Goal: Transaction & Acquisition: Purchase product/service

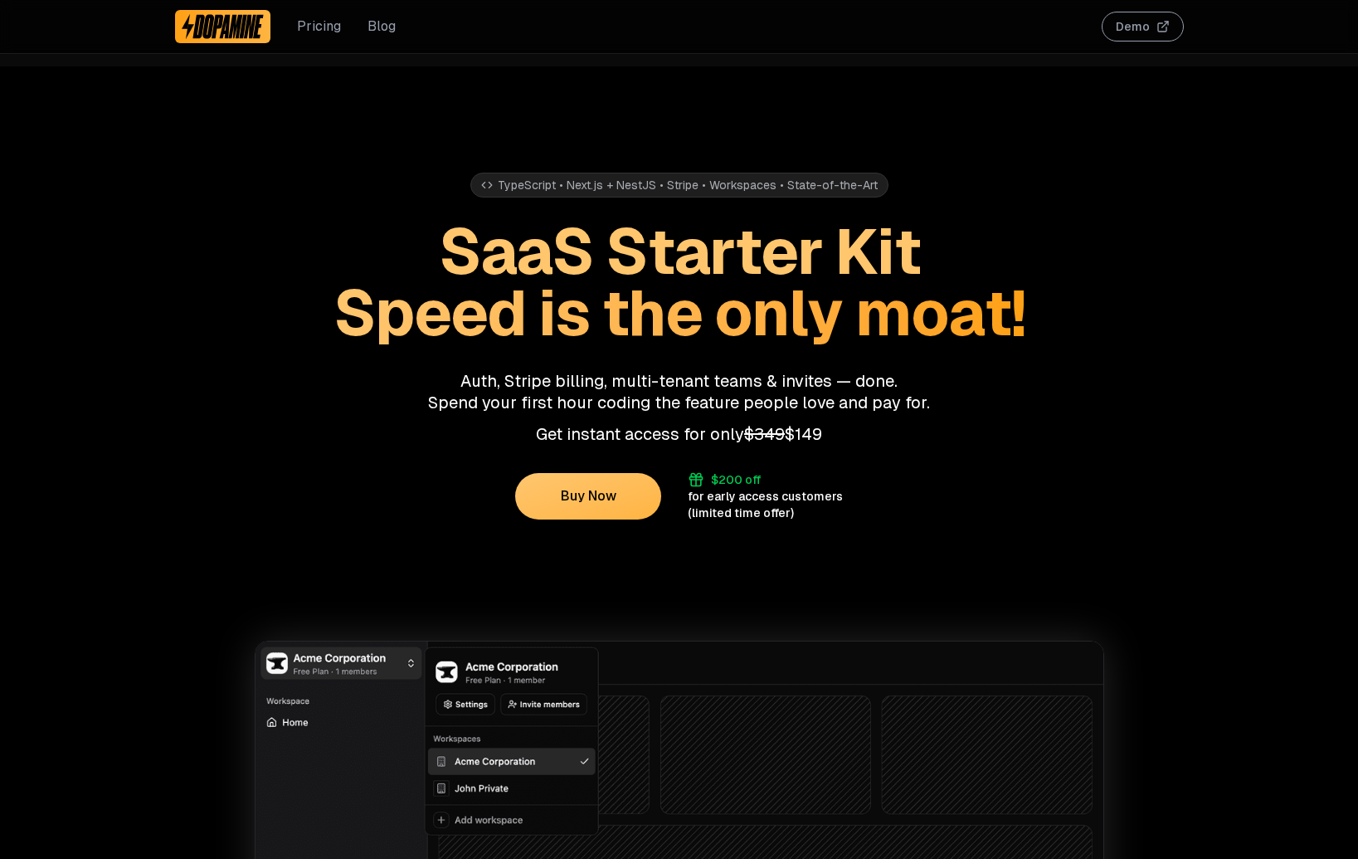
click at [763, 498] on div "for early access customers" at bounding box center [765, 496] width 155 height 17
click at [760, 513] on div "(limited time offer)" at bounding box center [741, 513] width 106 height 17
click at [761, 513] on div "(limited time offer)" at bounding box center [741, 513] width 106 height 17
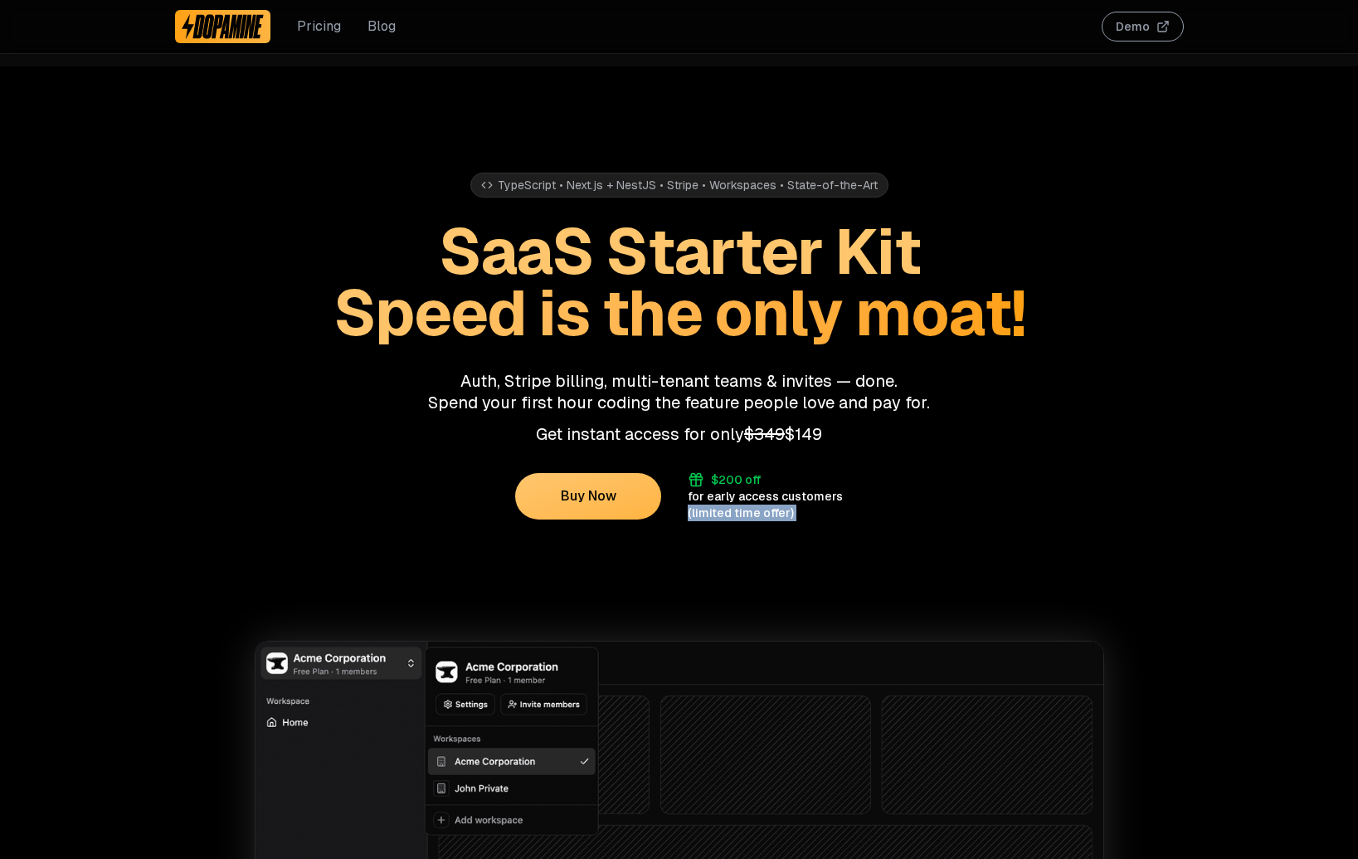
click at [761, 513] on div "(limited time offer)" at bounding box center [741, 513] width 106 height 17
click at [776, 495] on div "for early access customers" at bounding box center [765, 496] width 155 height 17
click at [574, 495] on button "Buy Now" at bounding box center [588, 496] width 146 height 46
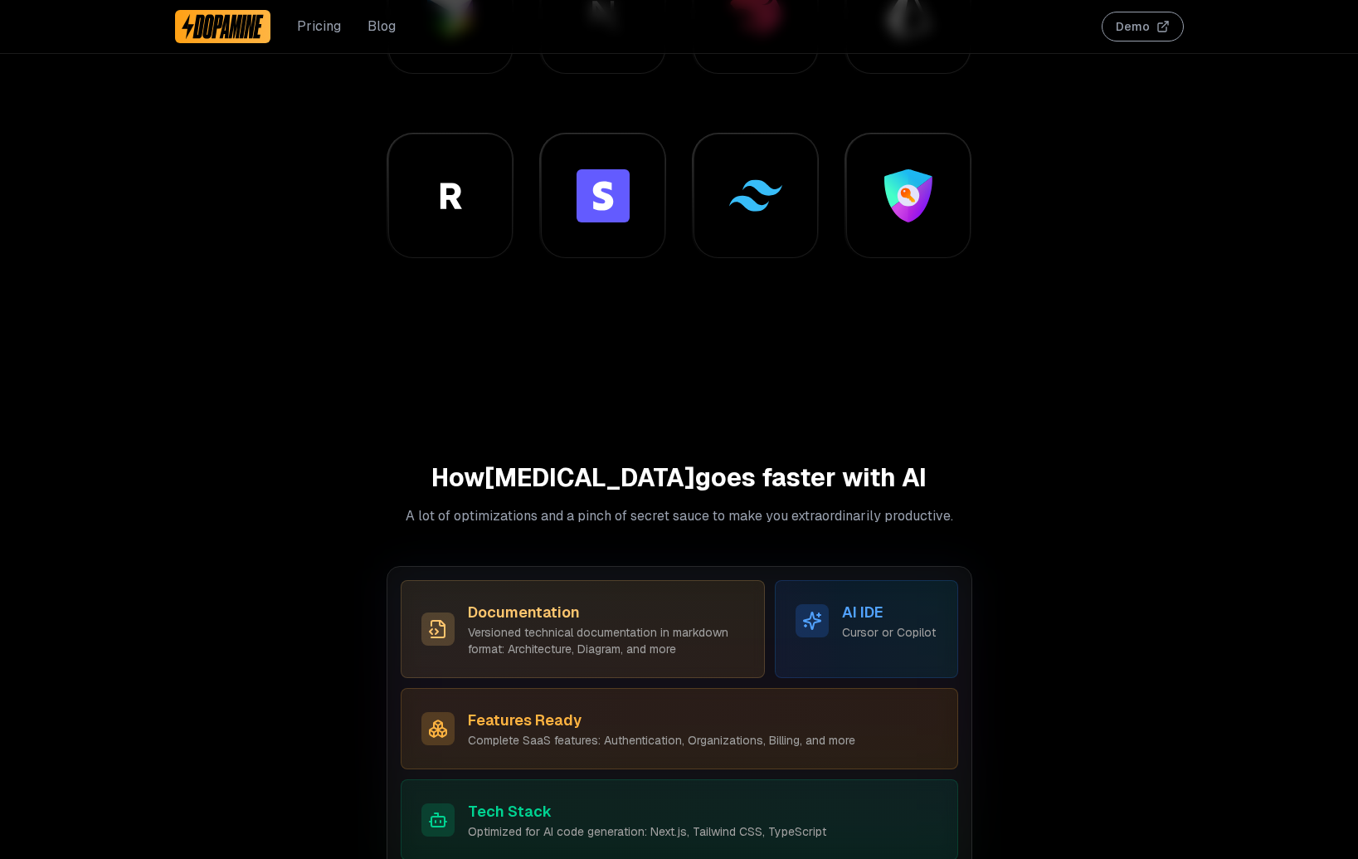
scroll to position [1312, 0]
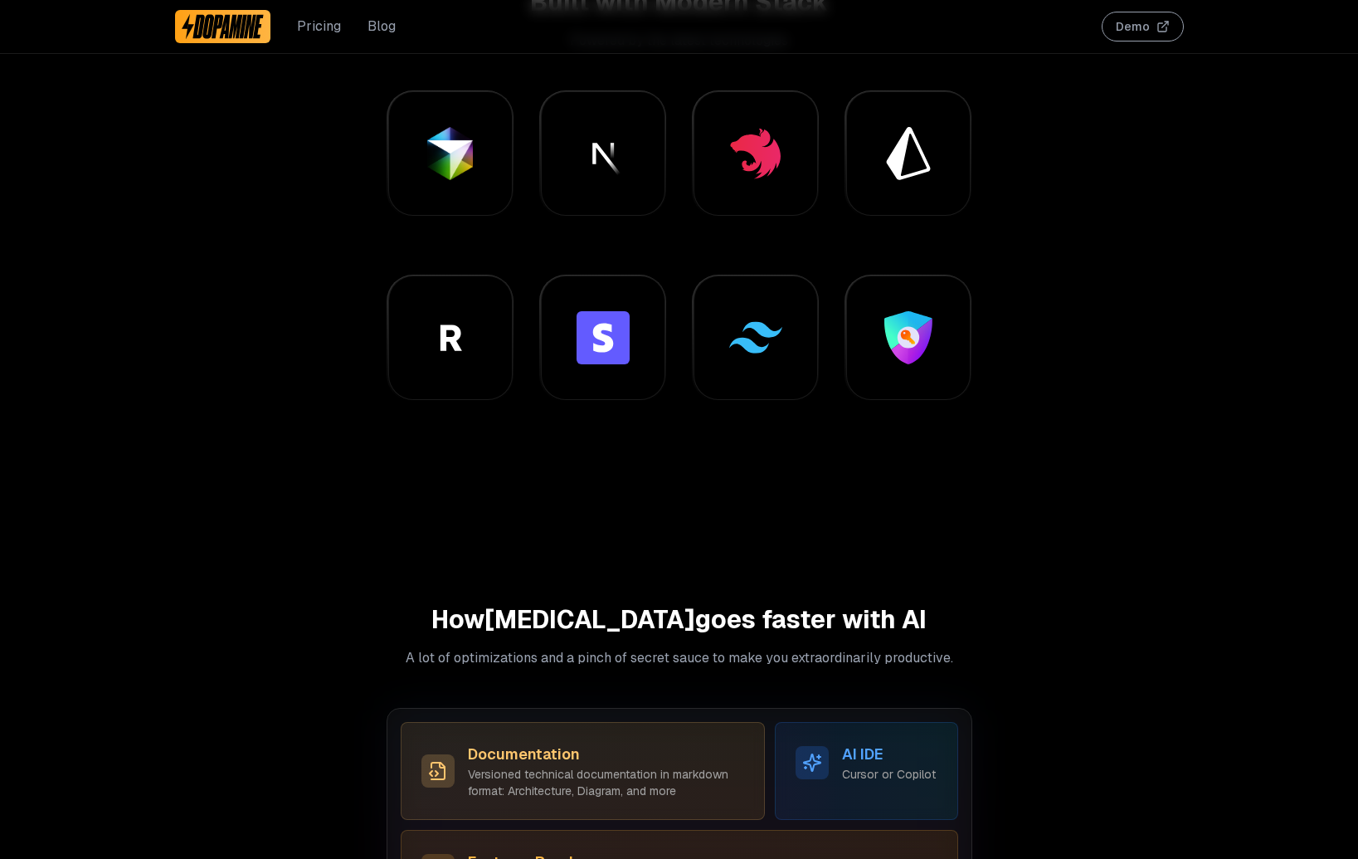
click at [695, 627] on h2 "How [MEDICAL_DATA] goes faster with AI" at bounding box center [680, 620] width 586 height 30
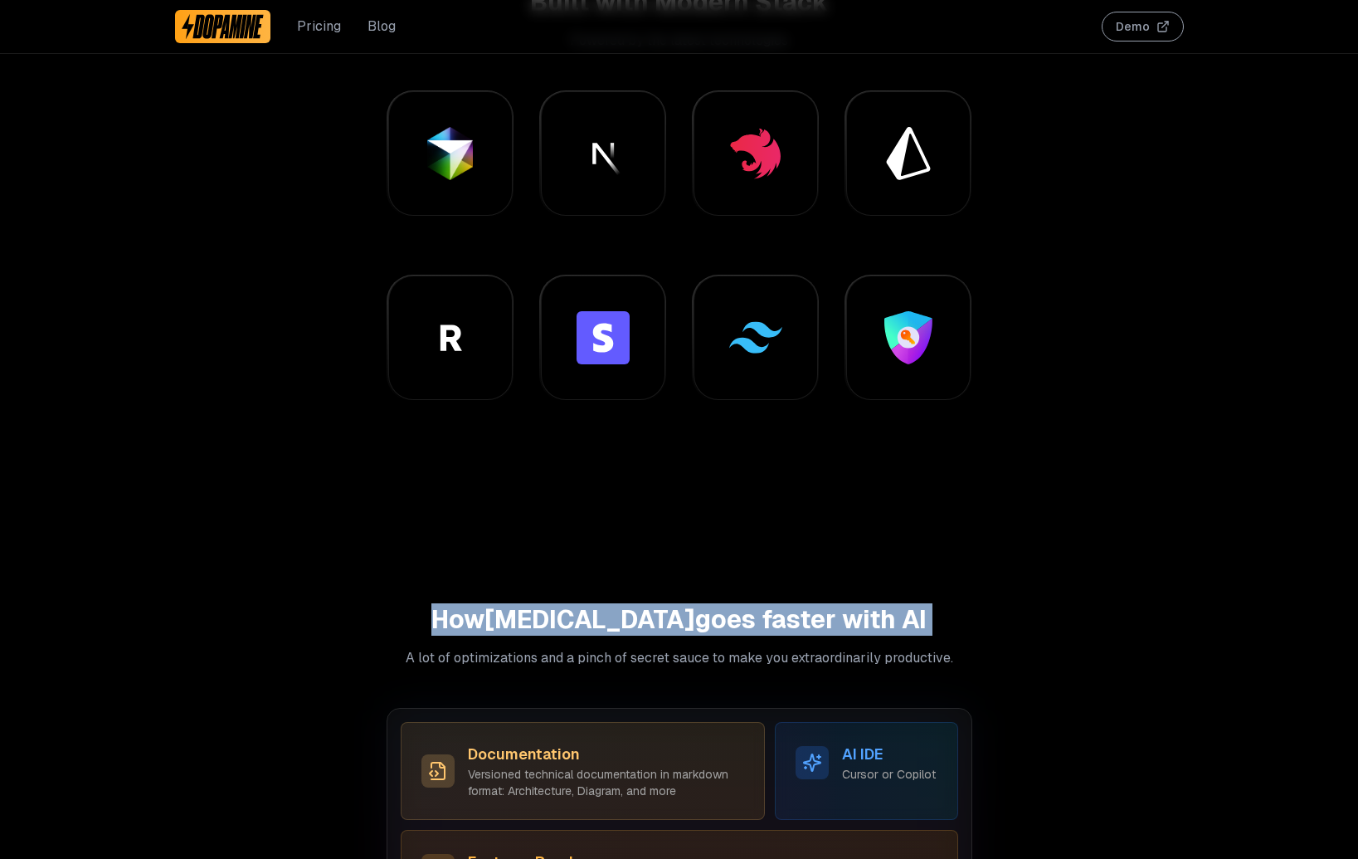
click at [695, 627] on h2 "How [MEDICAL_DATA] goes faster with AI" at bounding box center [680, 620] width 586 height 30
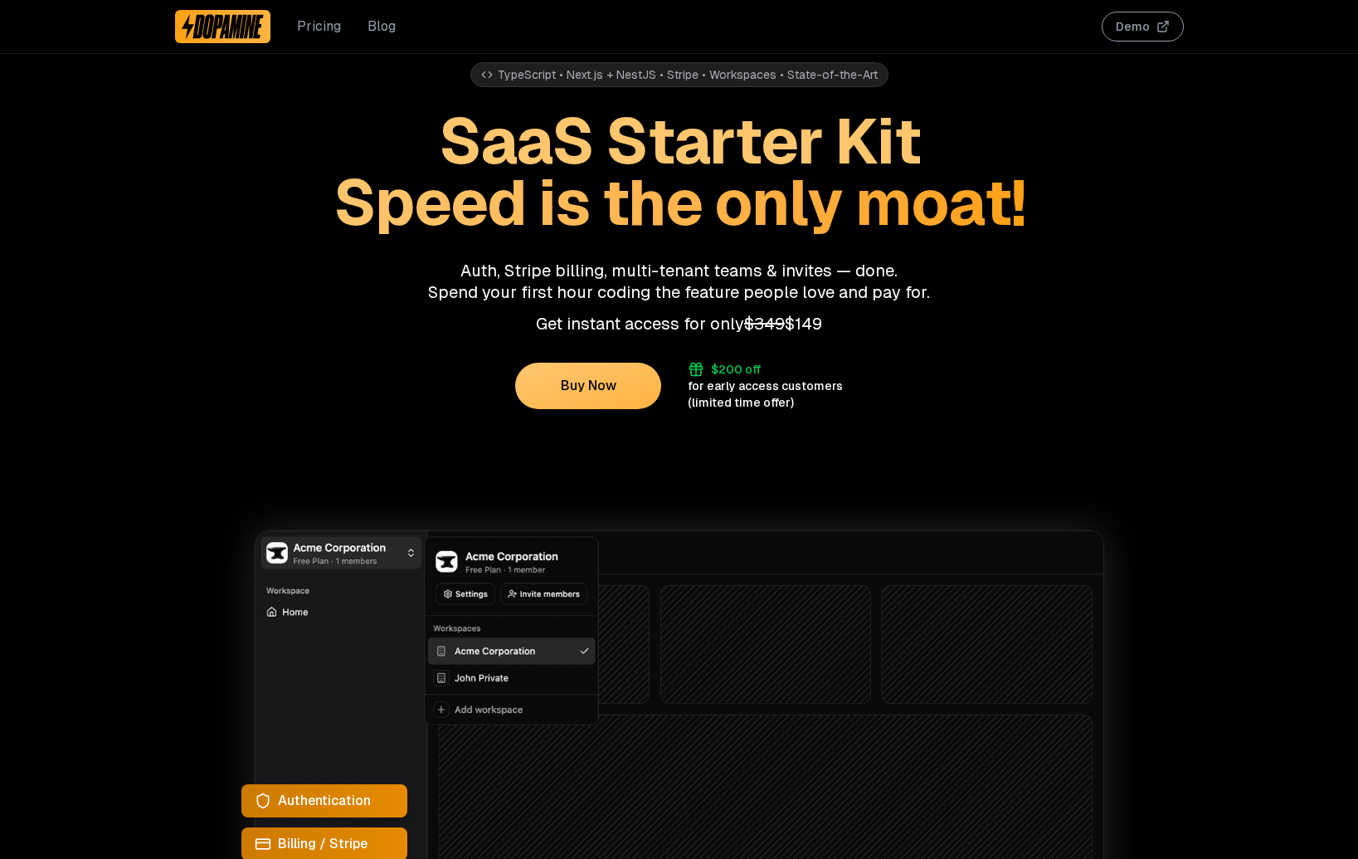
scroll to position [0, 0]
